Goal: Task Accomplishment & Management: Complete application form

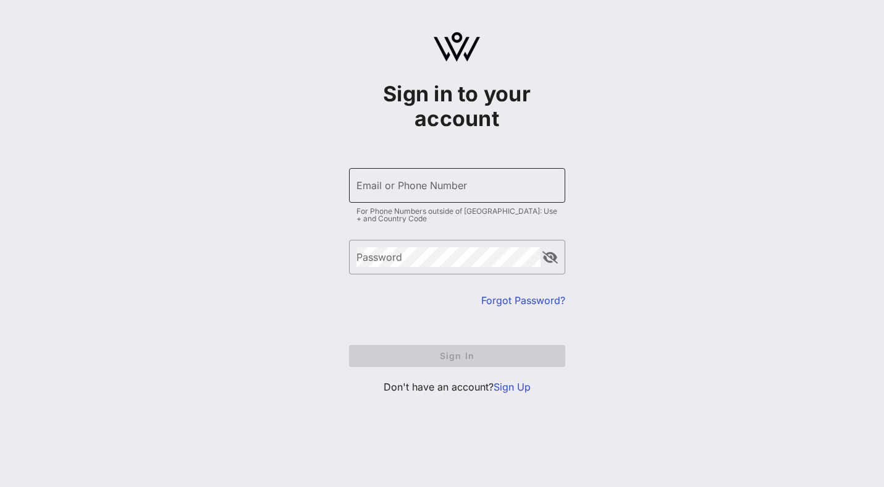
click at [430, 178] on div "Email or Phone Number" at bounding box center [456, 185] width 201 height 35
click at [361, 282] on div at bounding box center [456, 283] width 201 height 9
click at [502, 383] on link "Sign Up" at bounding box center [511, 386] width 37 height 12
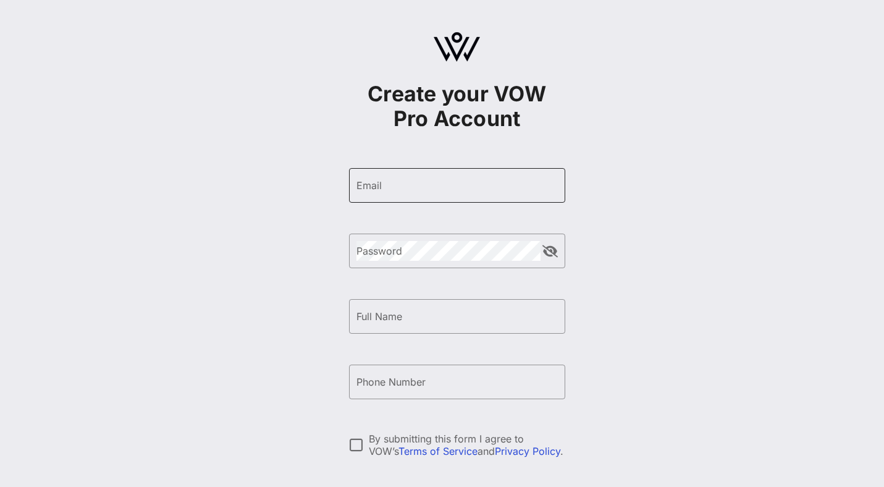
click at [426, 189] on input "Email" at bounding box center [456, 185] width 201 height 20
type input "[EMAIL_ADDRESS][DOMAIN_NAME]"
type input "[PERSON_NAME]"
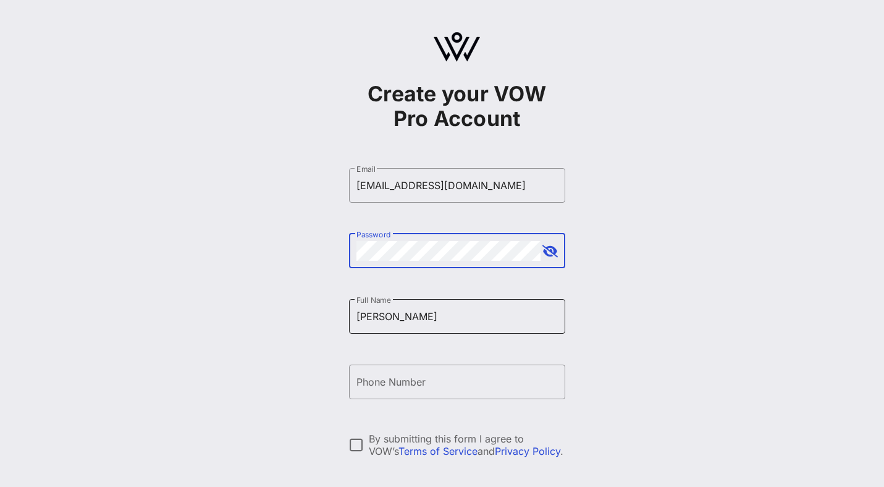
click at [411, 306] on input "[PERSON_NAME]" at bounding box center [456, 316] width 201 height 20
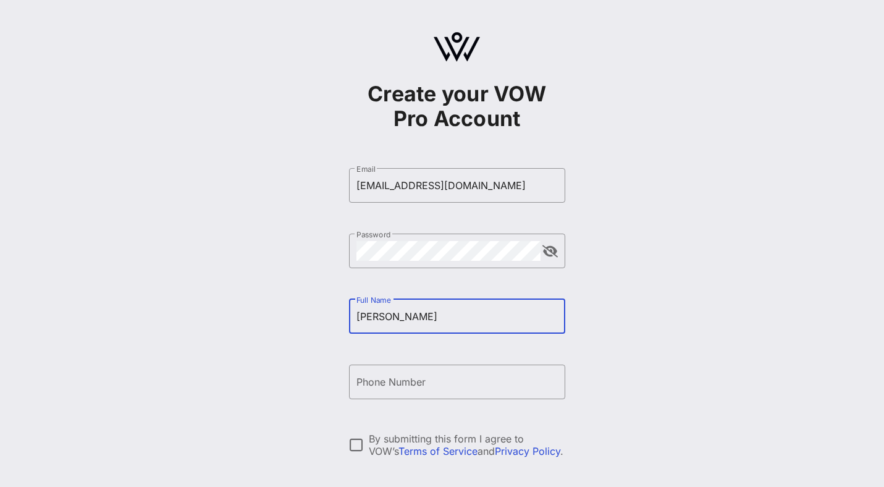
click at [445, 314] on input "[PERSON_NAME]" at bounding box center [456, 316] width 201 height 20
type input "[PERSON_NAME]"
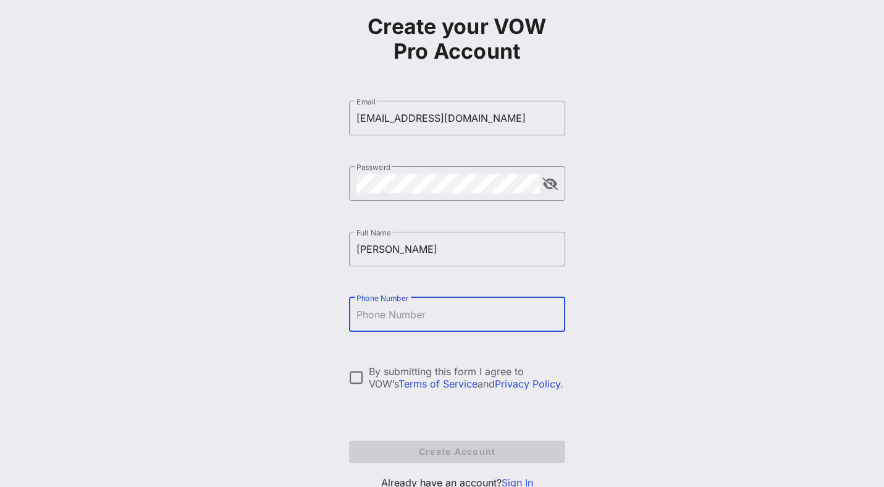
scroll to position [80, 0]
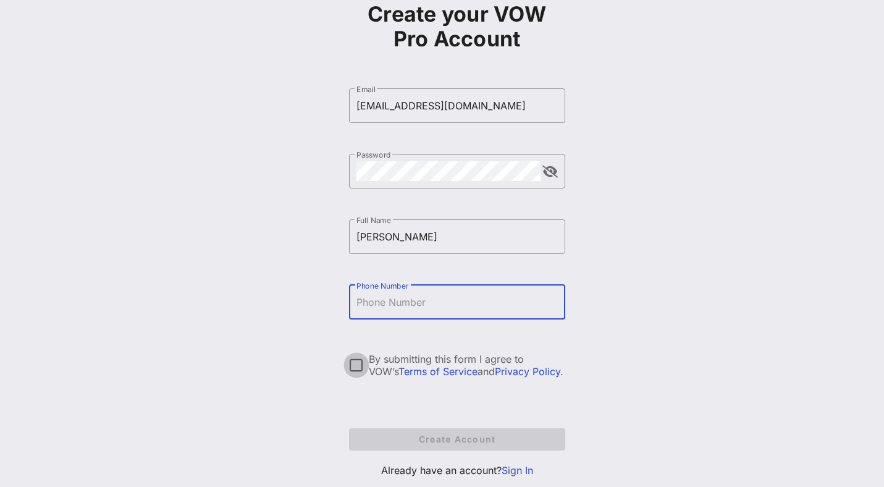
click at [353, 364] on div at bounding box center [356, 364] width 21 height 21
click at [432, 303] on input "Phone Number" at bounding box center [456, 302] width 201 height 20
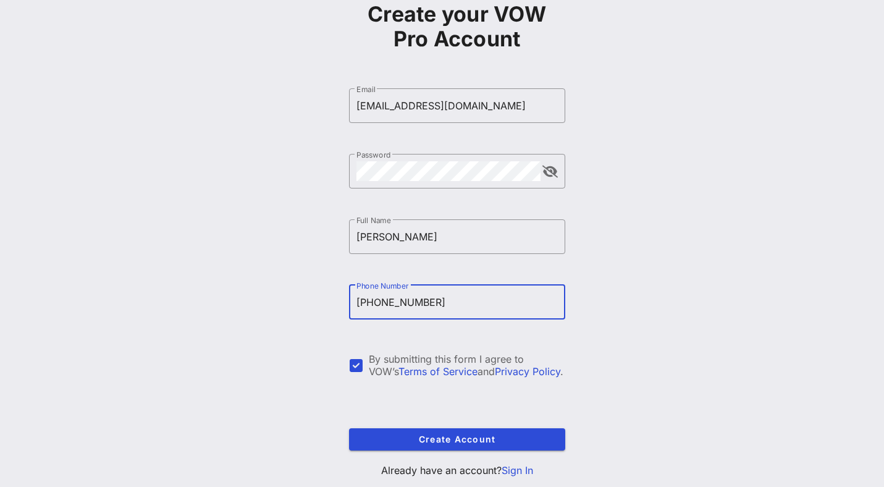
type input "[PHONE_NUMBER]"
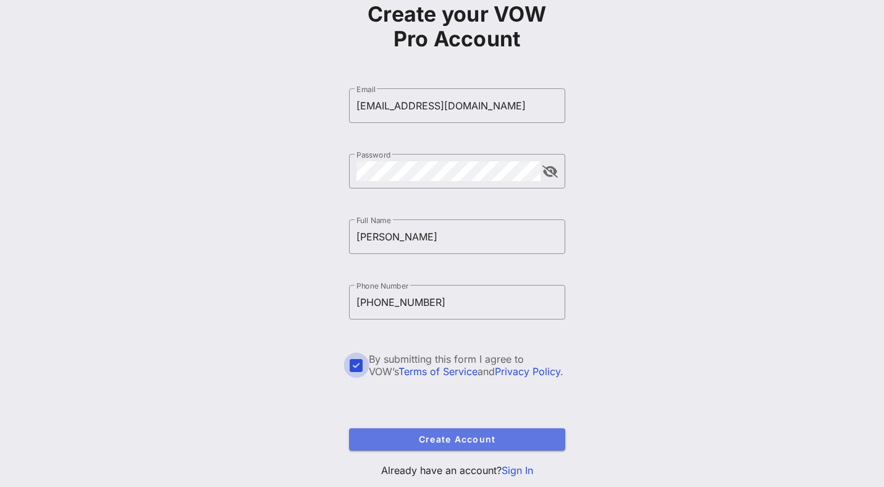
click at [458, 438] on span "Create Account" at bounding box center [457, 438] width 196 height 10
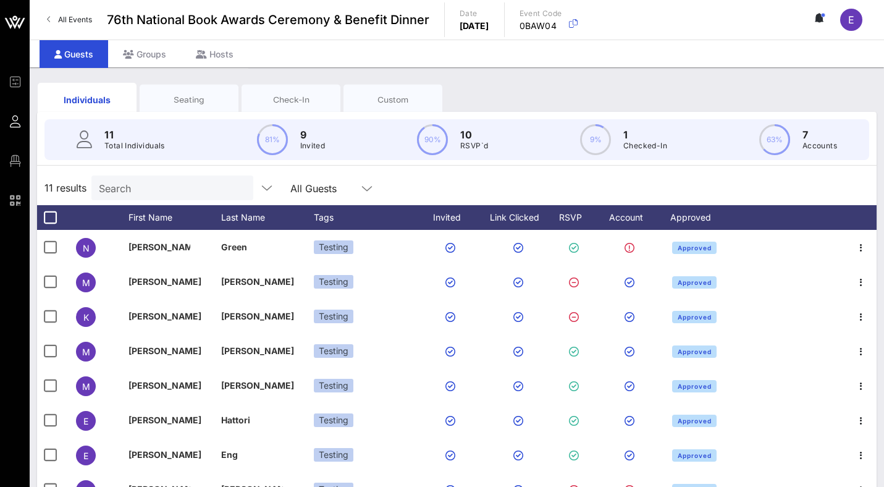
click at [220, 93] on div "Seating" at bounding box center [189, 99] width 99 height 31
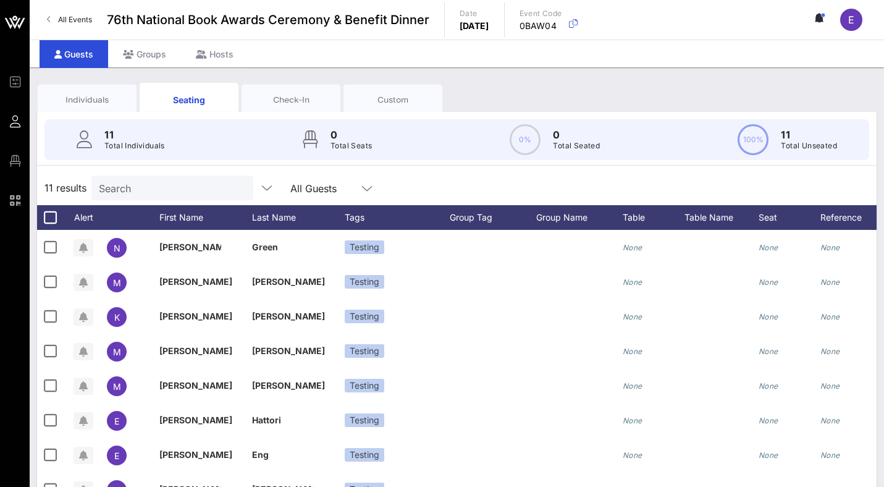
click at [280, 101] on div "Check-In" at bounding box center [291, 100] width 80 height 12
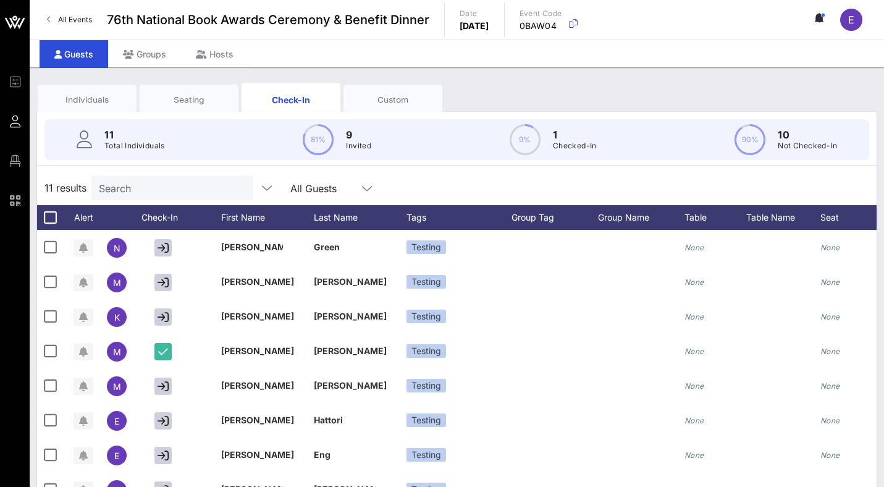
click at [406, 102] on div "Custom" at bounding box center [393, 100] width 80 height 12
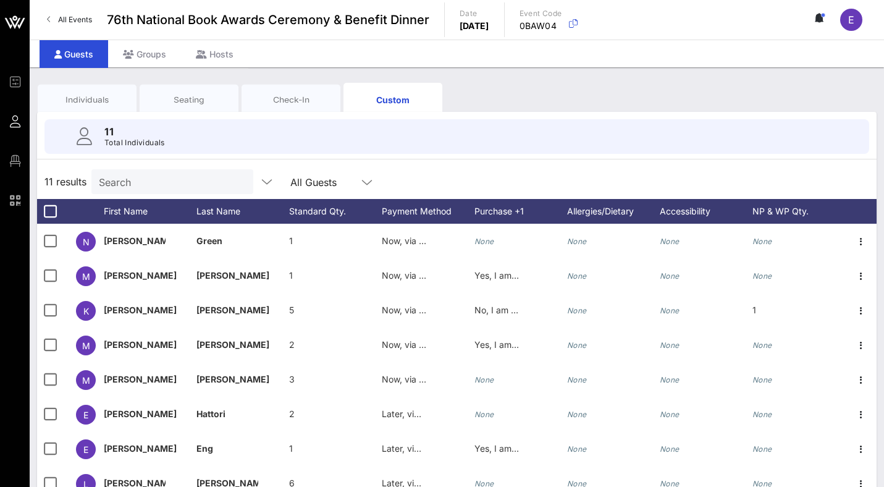
click at [192, 99] on div "Seating" at bounding box center [189, 100] width 80 height 12
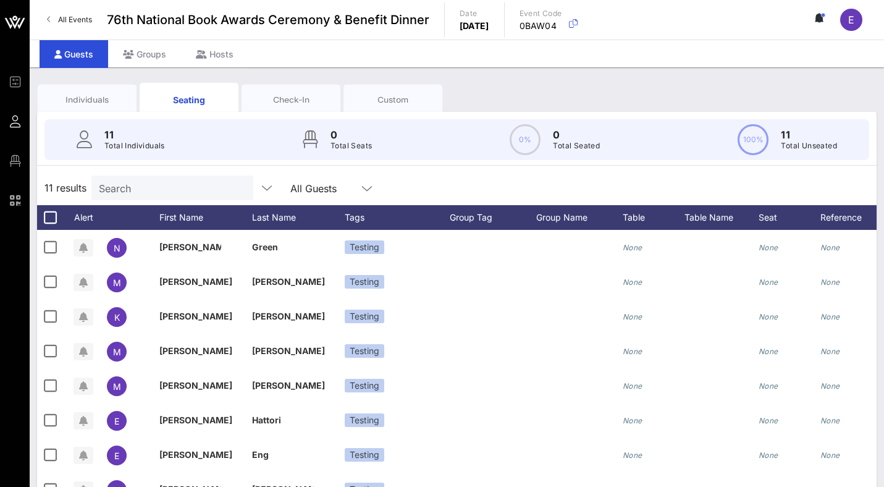
click at [95, 91] on div "Individuals" at bounding box center [87, 99] width 99 height 31
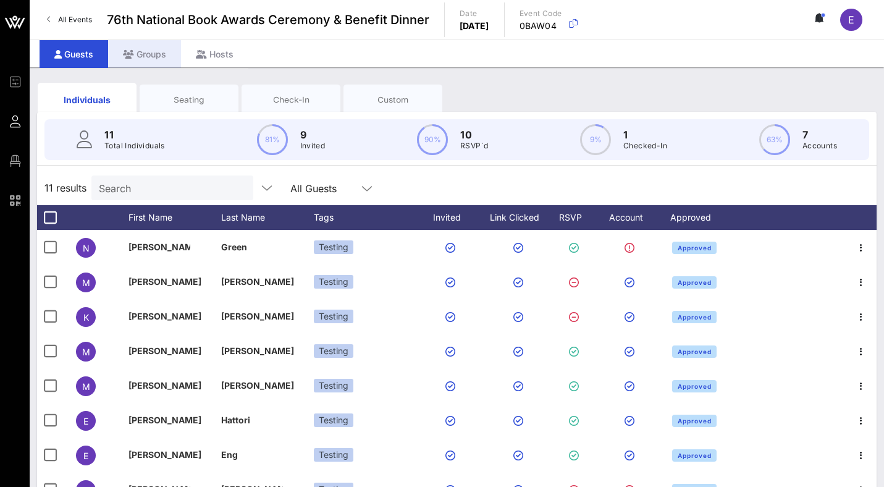
click at [153, 62] on div "Groups" at bounding box center [144, 54] width 73 height 28
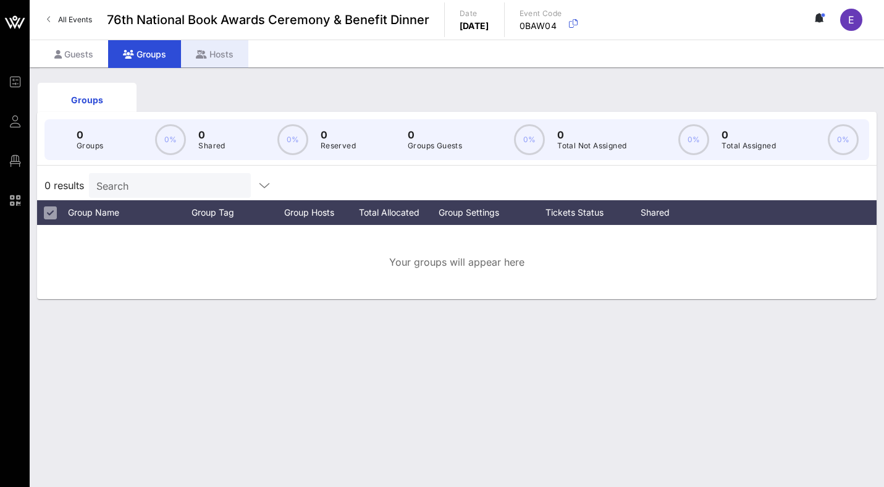
click at [193, 61] on div "Hosts" at bounding box center [214, 54] width 67 height 28
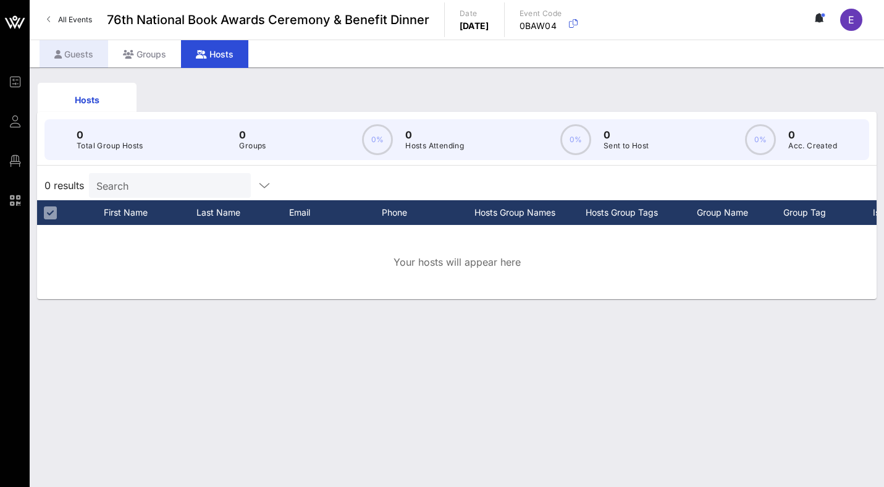
click at [56, 56] on icon at bounding box center [57, 54] width 7 height 9
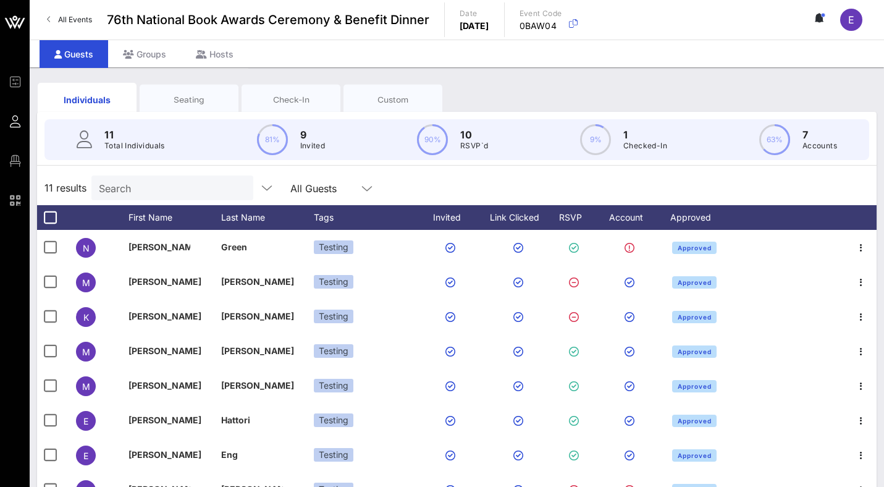
click at [198, 90] on div "Seating" at bounding box center [189, 99] width 99 height 31
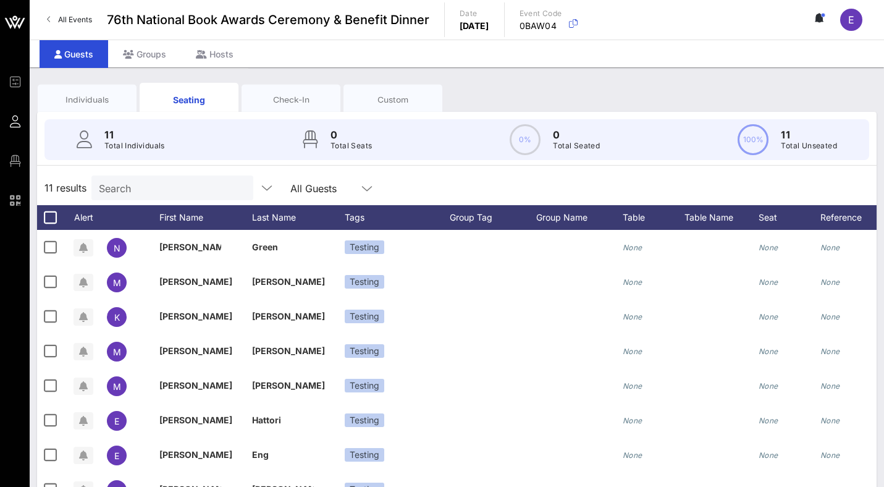
click at [85, 94] on div "Individuals" at bounding box center [87, 100] width 80 height 12
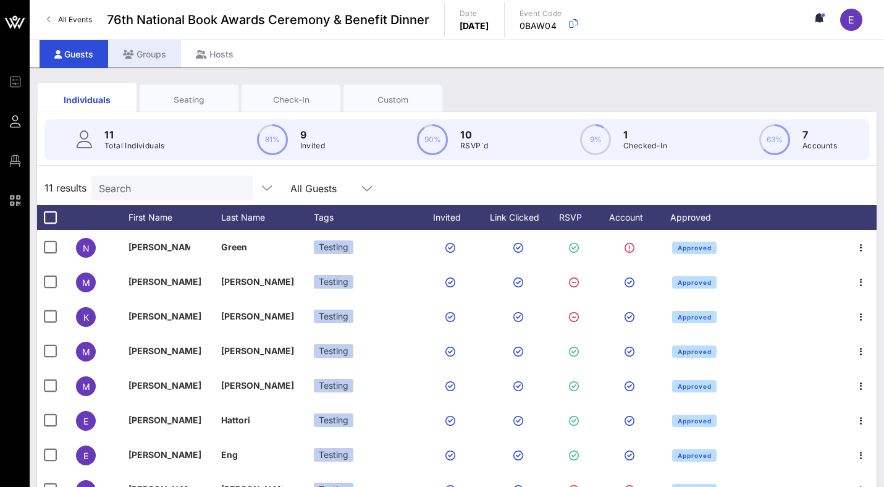
click at [145, 54] on div "Groups" at bounding box center [144, 54] width 73 height 28
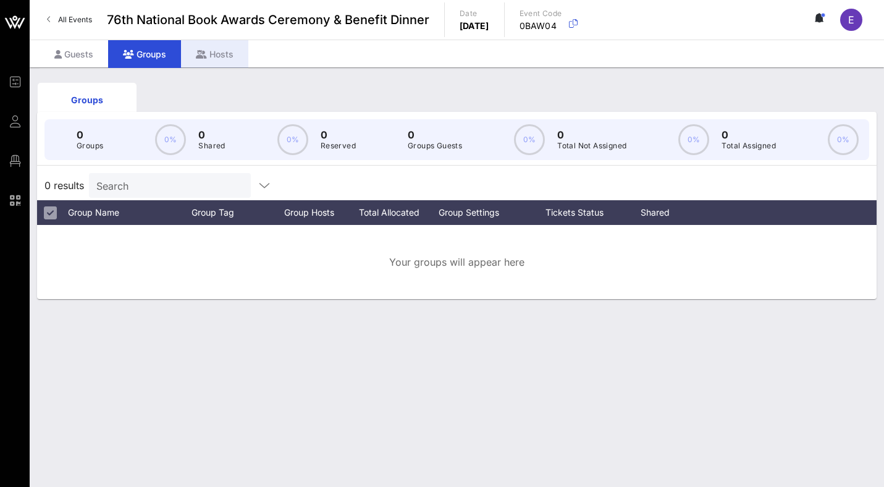
click at [211, 52] on div "Hosts" at bounding box center [214, 54] width 67 height 28
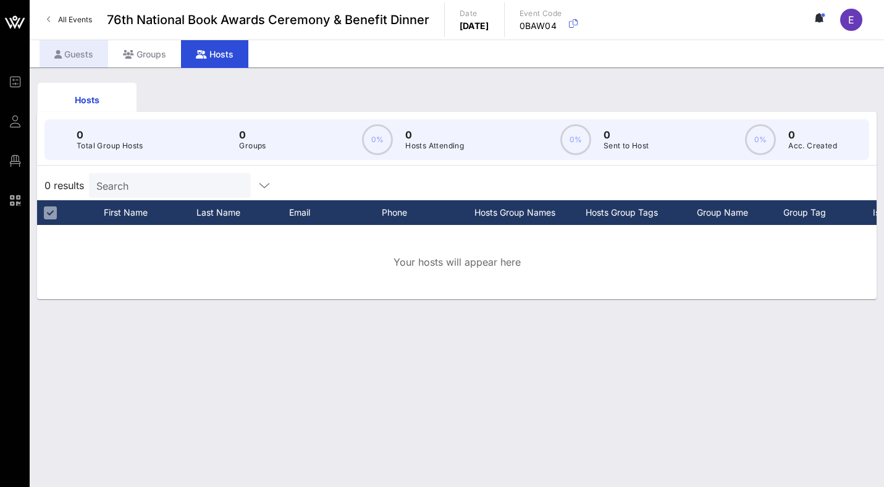
click at [77, 51] on div "Guests" at bounding box center [74, 54] width 69 height 28
